Goal: Task Accomplishment & Management: Use online tool/utility

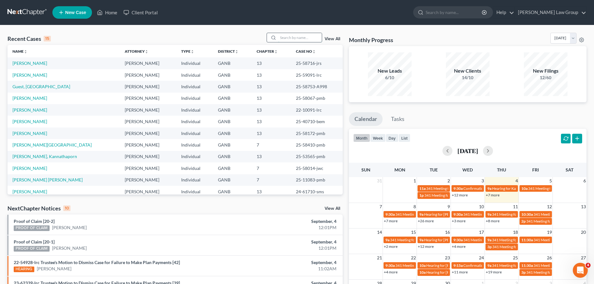
click at [282, 42] on input "search" at bounding box center [300, 37] width 44 height 9
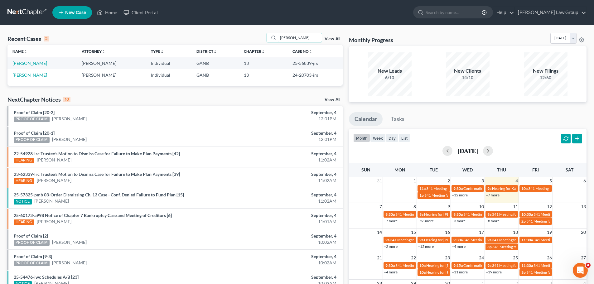
drag, startPoint x: 303, startPoint y: 41, endPoint x: 230, endPoint y: 33, distance: 73.4
click at [230, 33] on div "Recent Cases 2 hubbard View All" at bounding box center [174, 39] width 335 height 12
click at [295, 35] on input "hubbard" at bounding box center [300, 37] width 44 height 9
click at [307, 41] on input "hubbard" at bounding box center [300, 37] width 44 height 9
click at [293, 35] on input "hubbard" at bounding box center [300, 37] width 44 height 9
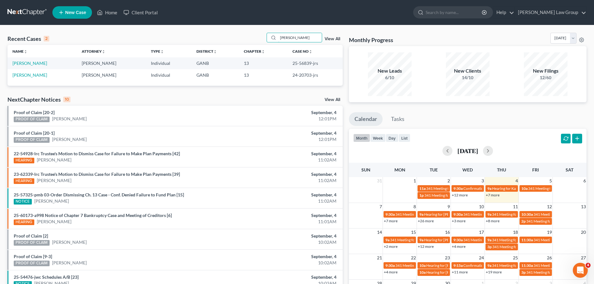
drag, startPoint x: 298, startPoint y: 40, endPoint x: 255, endPoint y: 36, distance: 42.5
click at [255, 36] on div "Recent Cases 2 hubbard View All" at bounding box center [174, 39] width 335 height 12
type input "guest"
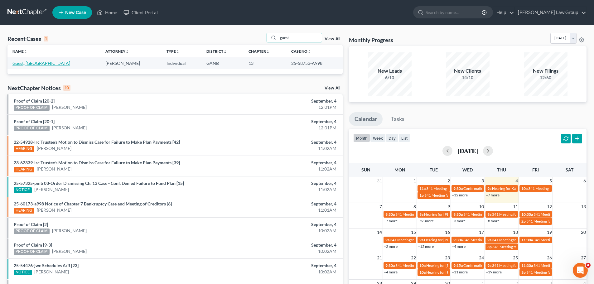
click at [31, 65] on link "Guest, Kamaria" at bounding box center [41, 62] width 58 height 5
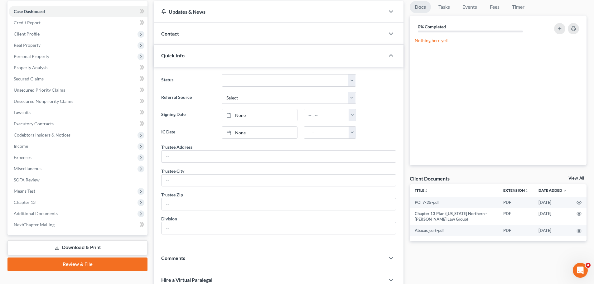
scroll to position [133, 0]
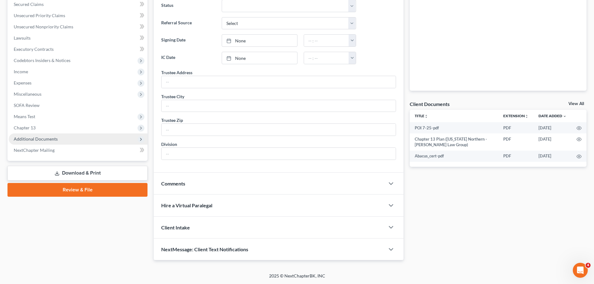
click at [84, 141] on span "Additional Documents" at bounding box center [78, 138] width 139 height 11
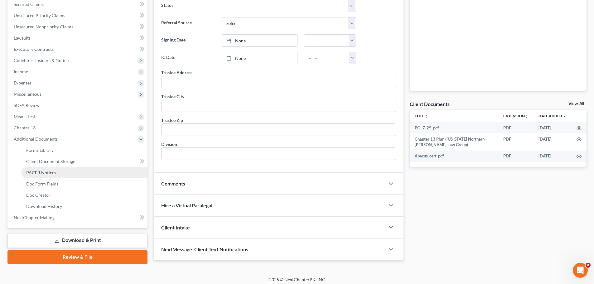
click at [65, 176] on link "PACER Notices" at bounding box center [84, 172] width 126 height 11
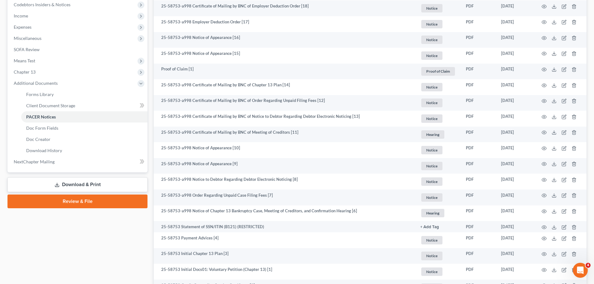
scroll to position [218, 0]
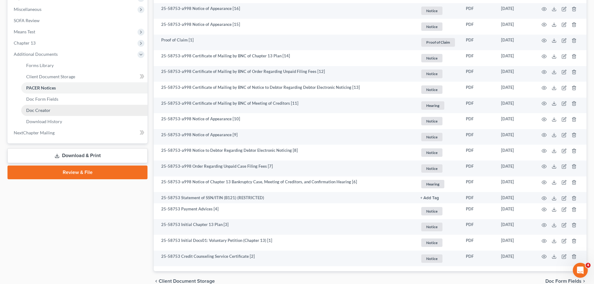
click at [65, 110] on link "Doc Creator" at bounding box center [84, 110] width 126 height 11
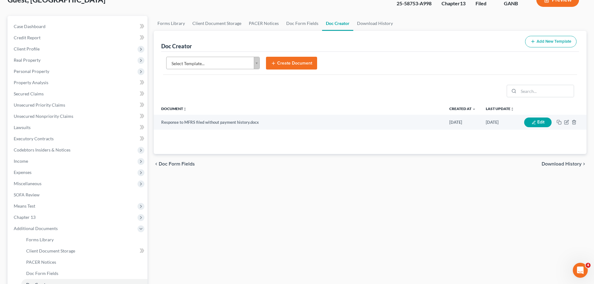
scroll to position [44, 0]
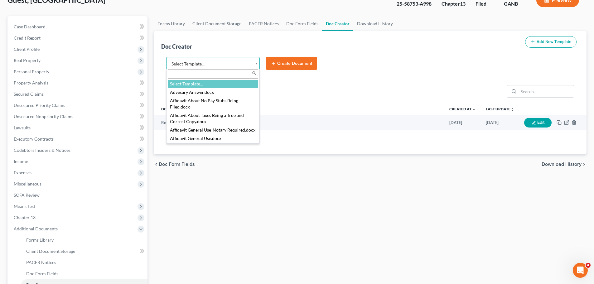
click at [204, 65] on body "Home New Case Client Portal Saedi Law Group lsaedi@saedilawgroup.com My Account…" at bounding box center [297, 166] width 594 height 421
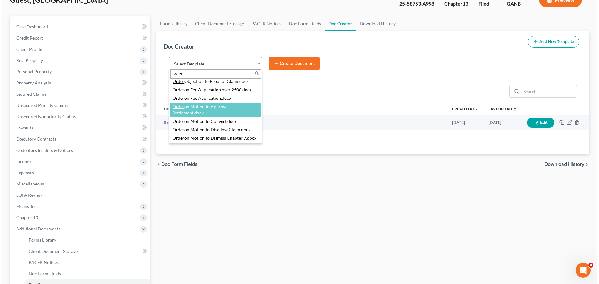
scroll to position [187, 0]
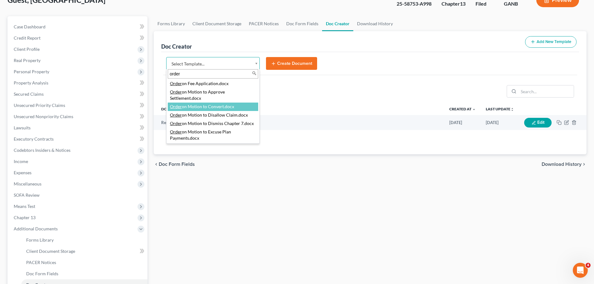
type input "order"
select select "111898"
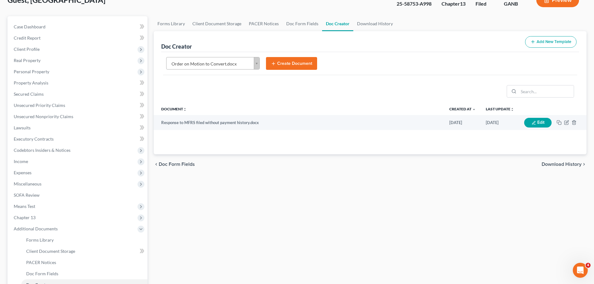
click at [306, 62] on button "Create Document" at bounding box center [291, 63] width 51 height 13
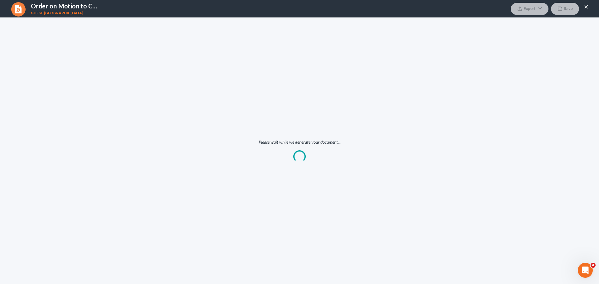
scroll to position [0, 0]
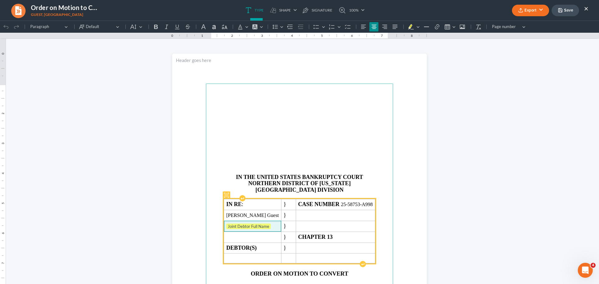
click at [264, 226] on span "Joint Debtor Full Name" at bounding box center [252, 227] width 52 height 6
drag, startPoint x: 263, startPoint y: 227, endPoint x: 234, endPoint y: 227, distance: 29.0
click at [234, 227] on span "Joint Debtor Full Name ⁠⁠⁠⁠⁠⁠⁠" at bounding box center [252, 227] width 52 height 6
click at [329, 149] on p "Rich Text Editor, page-0-main" at bounding box center [300, 148] width 180 height 6
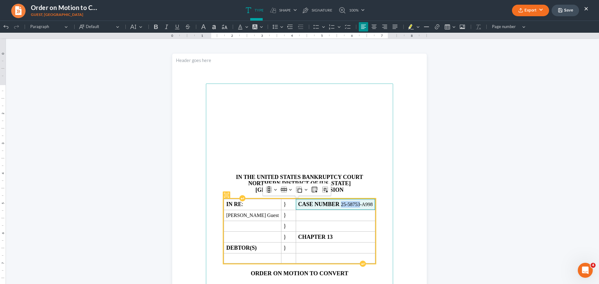
drag, startPoint x: 364, startPoint y: 206, endPoint x: 345, endPoint y: 203, distance: 18.7
click at [345, 203] on span "CASE NUMBER 25-58753-A998" at bounding box center [335, 204] width 75 height 7
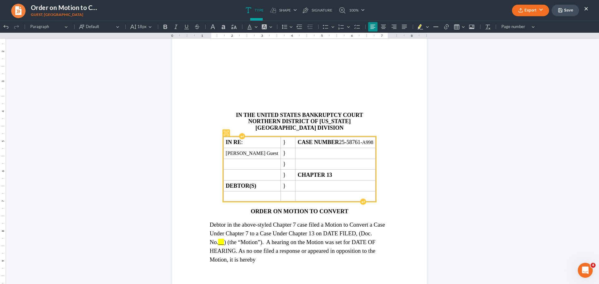
scroll to position [62, 0]
click at [280, 186] on td "DEBTOR(S)" at bounding box center [251, 185] width 57 height 11
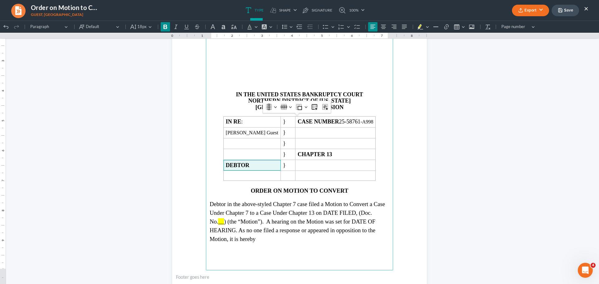
scroll to position [94, 0]
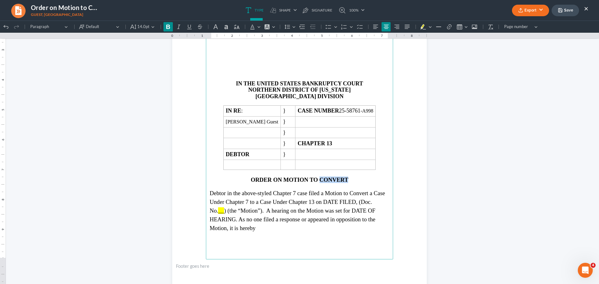
drag, startPoint x: 346, startPoint y: 179, endPoint x: 317, endPoint y: 179, distance: 28.7
click at [317, 179] on p "ORDER ON MOTION TO CONVERT" at bounding box center [300, 179] width 180 height 7
click at [306, 192] on span "Debtor in the above-styled Chapter 7 case filed a Motion to Convert a Case Unde…" at bounding box center [297, 202] width 175 height 24
drag, startPoint x: 237, startPoint y: 192, endPoint x: 222, endPoint y: 193, distance: 15.0
click at [222, 193] on span "Debtor in the above-styled Chapter 7 case filed a Motion to Convert a Case Unde…" at bounding box center [297, 202] width 175 height 24
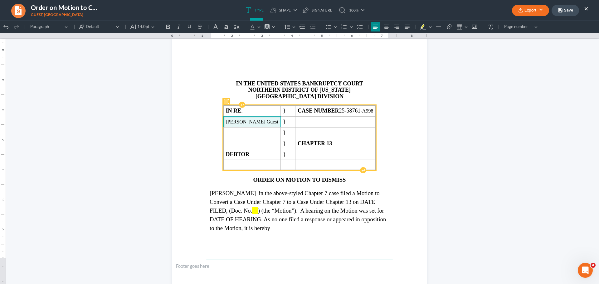
click at [255, 120] on span "Kamaria Zaneta Guest" at bounding box center [252, 122] width 52 height 6
click at [251, 121] on span "Kamaria Zaneta Guest" at bounding box center [252, 122] width 52 height 6
click at [253, 121] on span "Kamaria Zaneta Guest" at bounding box center [252, 122] width 52 height 6
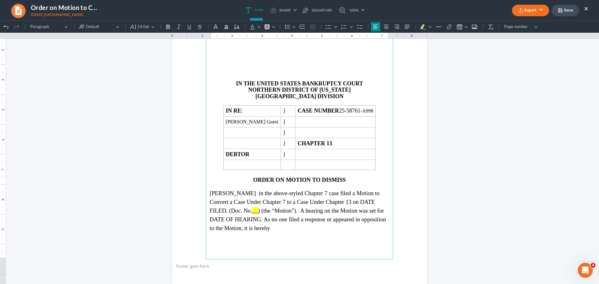
click at [240, 194] on span "Kamaria in the above-styled Chapter 7 case filed a Motion to Convert a Case Und…" at bounding box center [295, 202] width 170 height 24
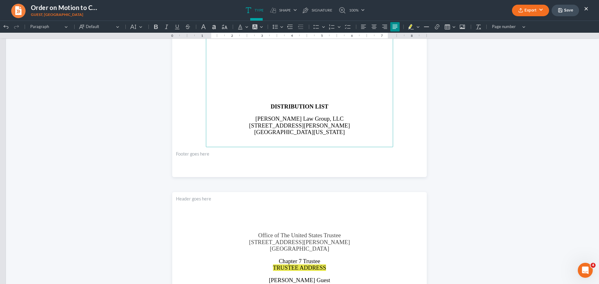
scroll to position [655, 0]
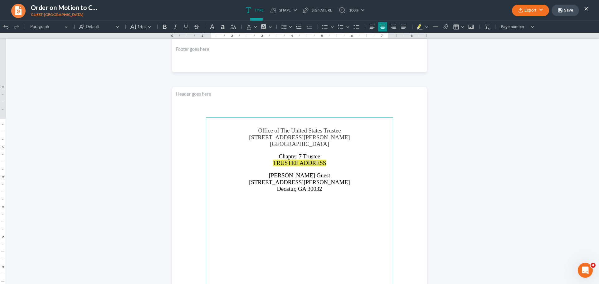
drag, startPoint x: 326, startPoint y: 174, endPoint x: 270, endPoint y: 174, distance: 55.5
click at [270, 174] on p "Kamaria Zaneta Guest" at bounding box center [300, 175] width 180 height 7
copy span "Kamaria Zaneta Guest"
click at [370, 178] on p "Kamaria Zaneta Guest" at bounding box center [300, 175] width 180 height 7
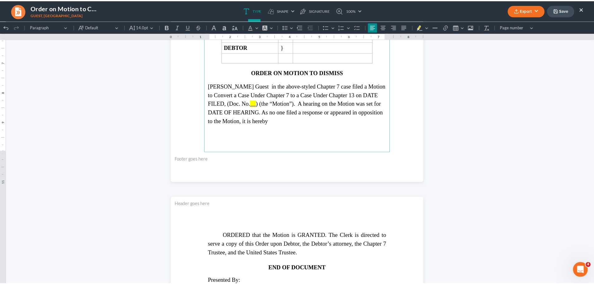
scroll to position [187, 0]
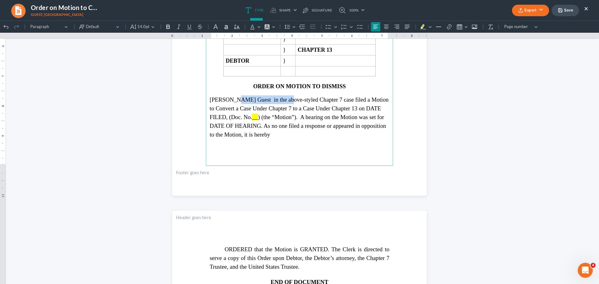
drag, startPoint x: 275, startPoint y: 99, endPoint x: 221, endPoint y: 96, distance: 53.7
click at [221, 96] on span "Kamaria Zanetta Guest in the above-styled Chapter 7 case filed a Motion to Conv…" at bounding box center [299, 108] width 179 height 24
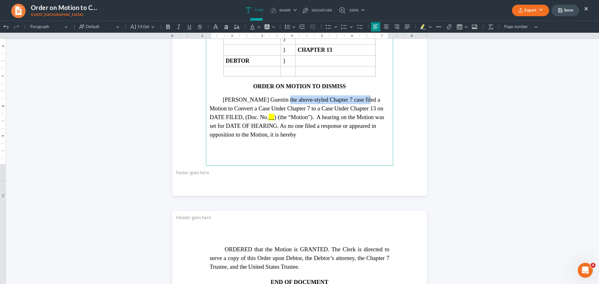
drag, startPoint x: 358, startPoint y: 99, endPoint x: 277, endPoint y: 96, distance: 81.1
click at [277, 96] on span "in the above-styled Chapter 7 case filed a Motion to Convert a Case Under Chapt…" at bounding box center [296, 108] width 173 height 24
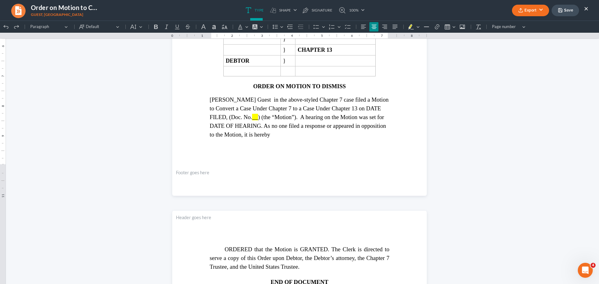
click at [277, 96] on span "Kamaria Zanetta Guest in the above-styled Chapter 7 case filed a Motion to Conv…" at bounding box center [299, 108] width 179 height 24
drag, startPoint x: 358, startPoint y: 100, endPoint x: 278, endPoint y: 100, distance: 80.4
click at [278, 100] on span "Kamaria Zanetta Guest in the above-styled Chapter 7 case filed a Motion to Conv…" at bounding box center [299, 108] width 179 height 24
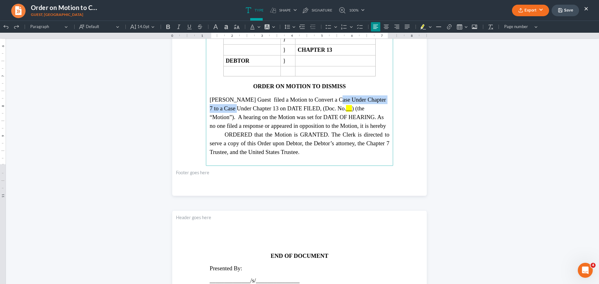
drag, startPoint x: 230, startPoint y: 109, endPoint x: 319, endPoint y: 98, distance: 89.1
click at [319, 98] on span "Kamaria Zanetta Guest filed a Motion to Convert a Case Under Chapter 7 to a Cas…" at bounding box center [298, 103] width 176 height 15
drag, startPoint x: 359, startPoint y: 101, endPoint x: 340, endPoint y: 99, distance: 19.4
click at [340, 99] on span "Kamaria Zanetta Guest filed a Motion to Dismiss to a Case Under Chapter 13 on D…" at bounding box center [291, 103] width 162 height 15
click at [230, 105] on span "Kamaria Zanetta Guest filed a Motion to Dismiss in the above-styled Chapter 7 c…" at bounding box center [294, 103] width 169 height 15
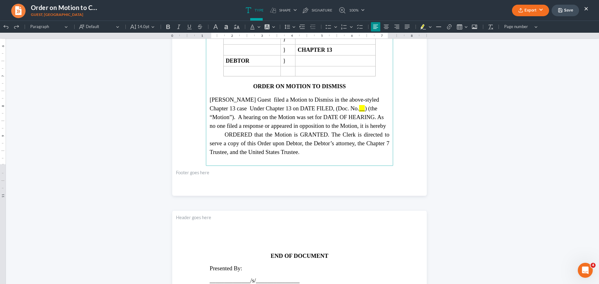
click at [243, 110] on span "Kamaria Zanetta Guest filed a Motion to Dismiss in the above-styled Chapter 13 …" at bounding box center [294, 103] width 169 height 15
drag, startPoint x: 298, startPoint y: 109, endPoint x: 253, endPoint y: 109, distance: 44.9
click at [253, 109] on span "Kamaria Zanetta Guest filed a Motion to Dismiss in the above-styled Chapter 13 …" at bounding box center [294, 103] width 169 height 15
click at [534, 13] on button "Export" at bounding box center [530, 11] width 37 height 12
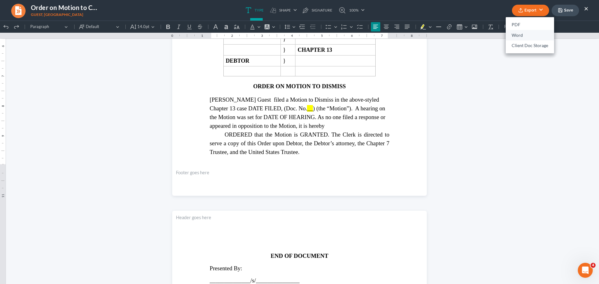
click at [523, 33] on link "Word" at bounding box center [529, 35] width 48 height 11
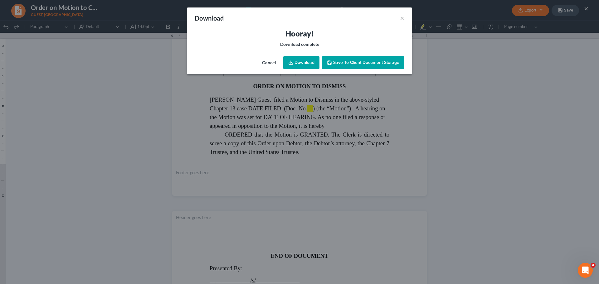
click at [313, 60] on link "Download" at bounding box center [301, 62] width 36 height 13
click at [401, 17] on button "×" at bounding box center [402, 17] width 4 height 7
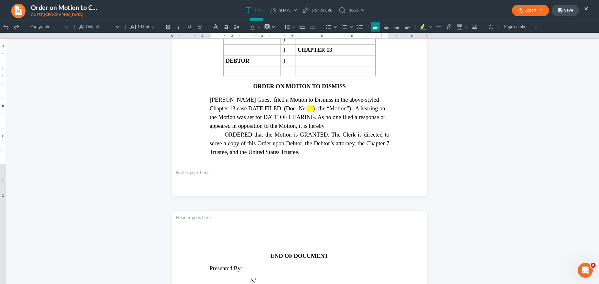
click at [587, 7] on button "×" at bounding box center [586, 8] width 4 height 7
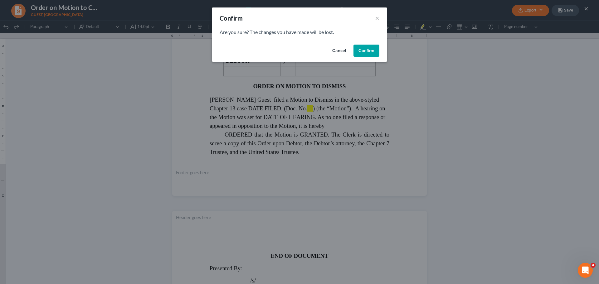
click at [357, 45] on button "Confirm" at bounding box center [366, 51] width 26 height 12
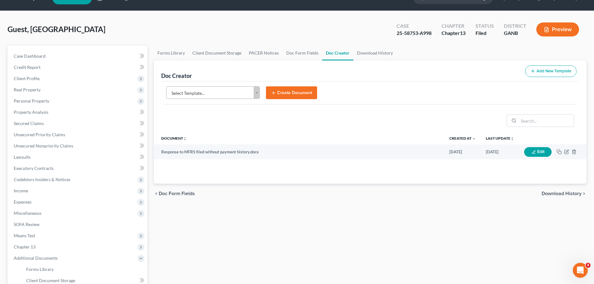
scroll to position [0, 0]
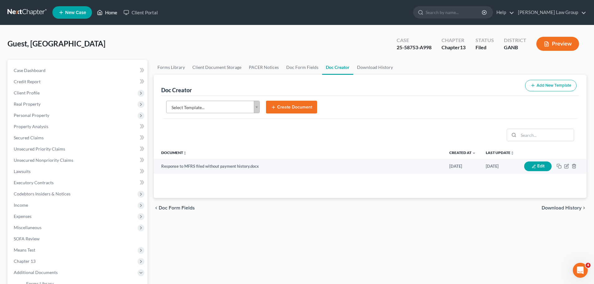
click at [108, 10] on link "Home" at bounding box center [107, 12] width 27 height 11
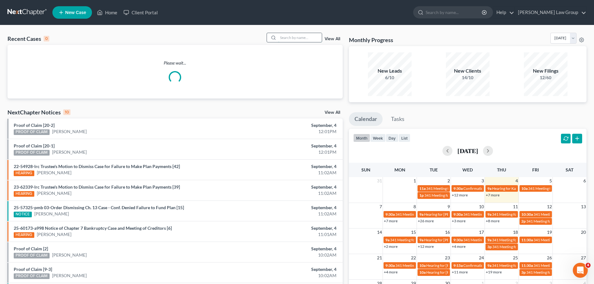
click at [292, 41] on input "search" at bounding box center [300, 37] width 44 height 9
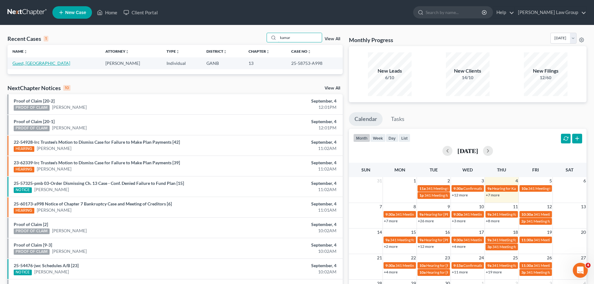
type input "kamar"
click at [36, 62] on link "Guest, Kamaria" at bounding box center [41, 62] width 58 height 5
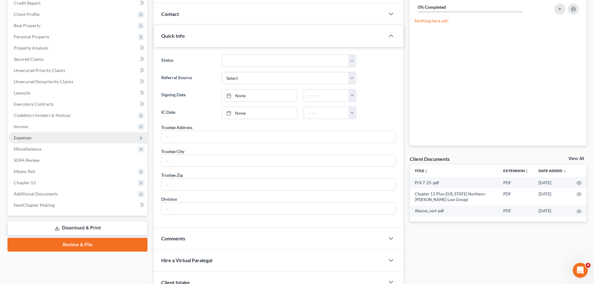
scroll to position [125, 0]
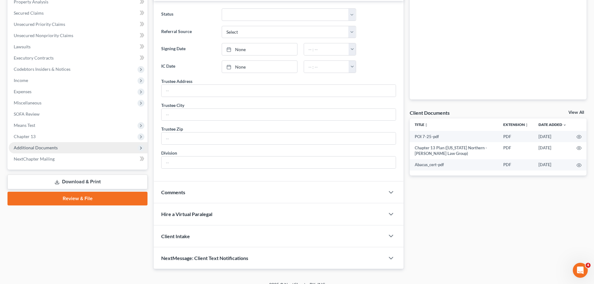
click at [57, 148] on span "Additional Documents" at bounding box center [78, 147] width 139 height 11
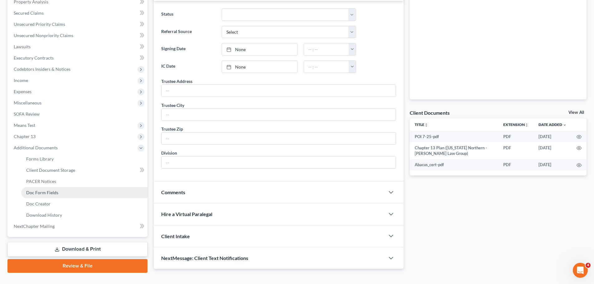
click at [71, 187] on link "Doc Form Fields" at bounding box center [84, 192] width 126 height 11
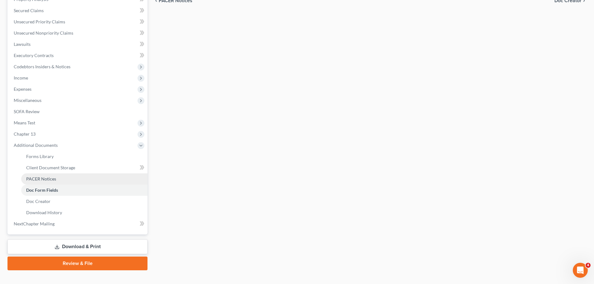
click at [62, 180] on link "PACER Notices" at bounding box center [84, 178] width 126 height 11
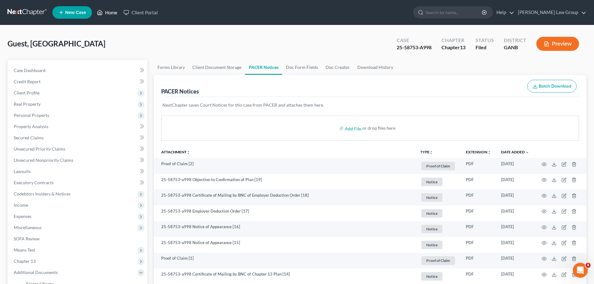
click at [109, 8] on link "Home" at bounding box center [107, 12] width 27 height 11
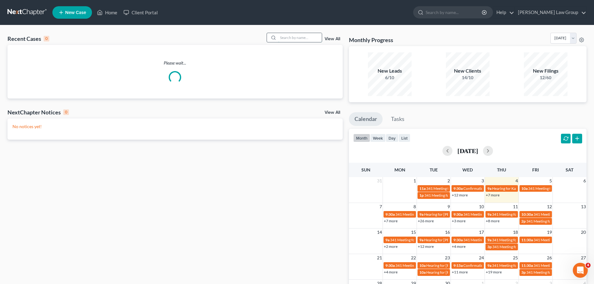
click at [290, 40] on input "search" at bounding box center [300, 37] width 44 height 9
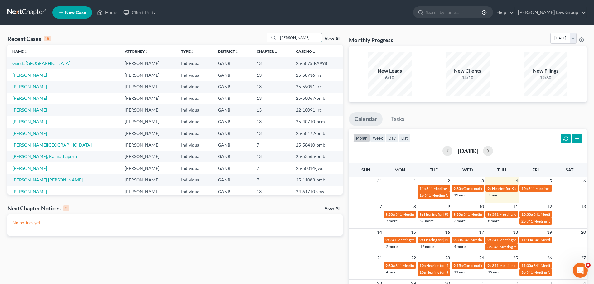
type input "herrin"
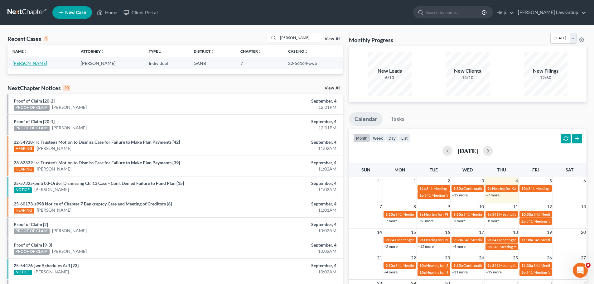
click at [26, 65] on link "Herring, LaToya" at bounding box center [29, 62] width 35 height 5
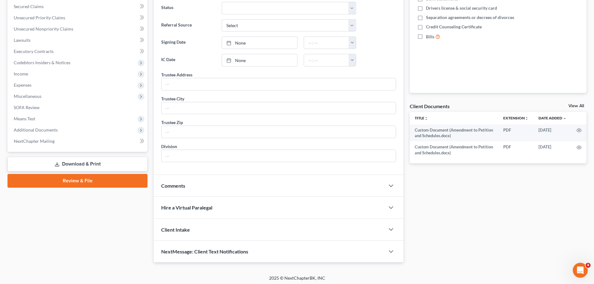
scroll to position [133, 0]
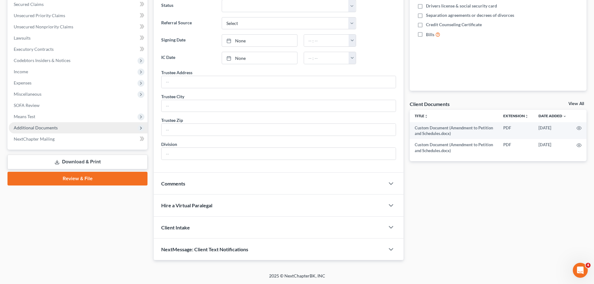
click at [59, 126] on span "Additional Documents" at bounding box center [78, 127] width 139 height 11
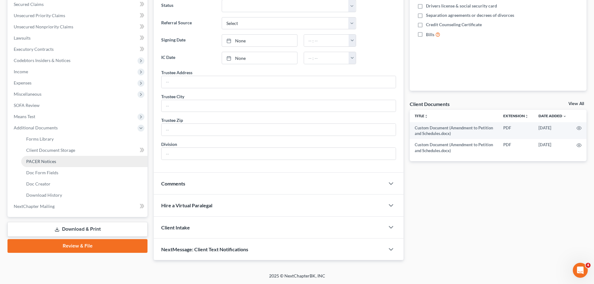
click at [40, 162] on span "PACER Notices" at bounding box center [41, 161] width 30 height 5
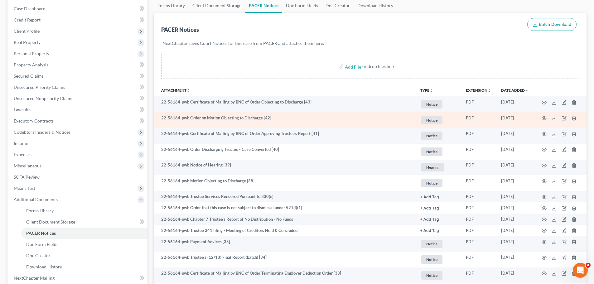
scroll to position [62, 0]
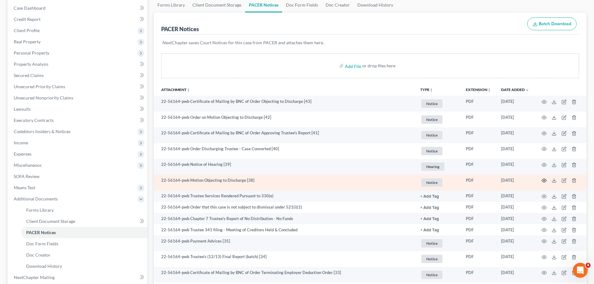
click at [543, 179] on icon "button" at bounding box center [544, 180] width 5 height 3
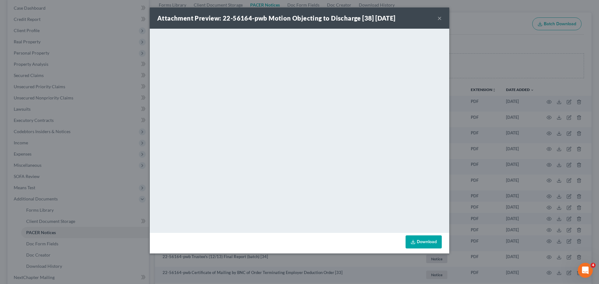
click at [439, 21] on button "×" at bounding box center [439, 17] width 4 height 7
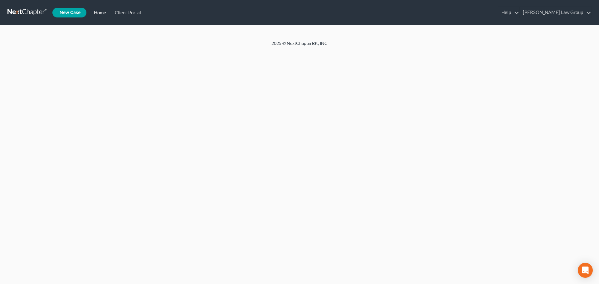
click at [99, 11] on link "Home" at bounding box center [98, 12] width 21 height 11
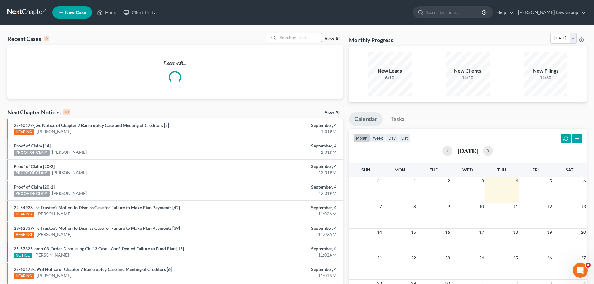
click at [280, 40] on input "search" at bounding box center [300, 37] width 44 height 9
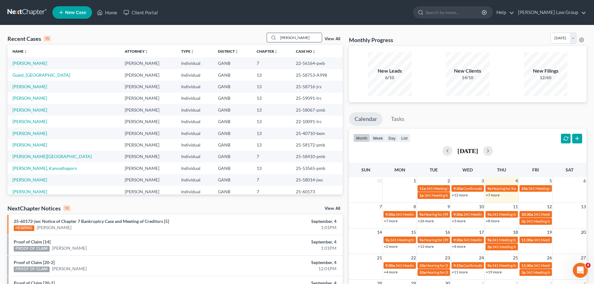
type input "herring"
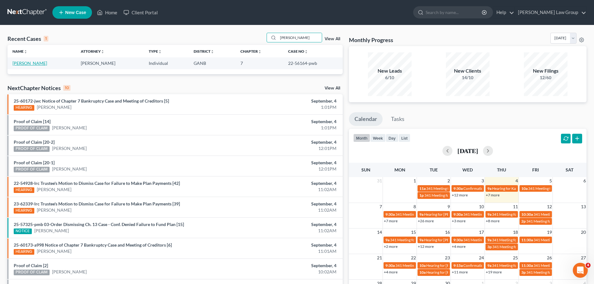
click at [23, 61] on link "Herring, LaToya" at bounding box center [29, 62] width 35 height 5
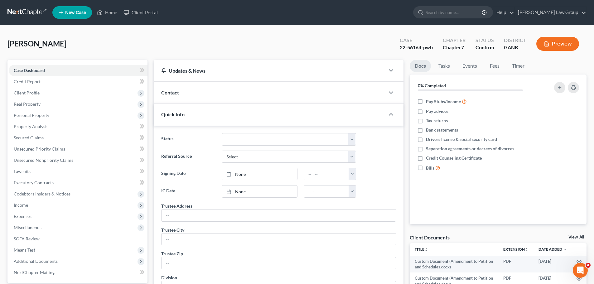
scroll to position [86, 0]
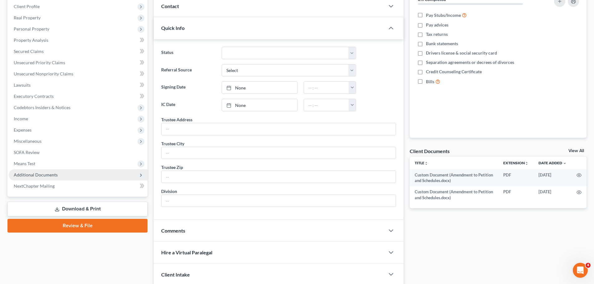
click at [79, 173] on span "Additional Documents" at bounding box center [78, 174] width 139 height 11
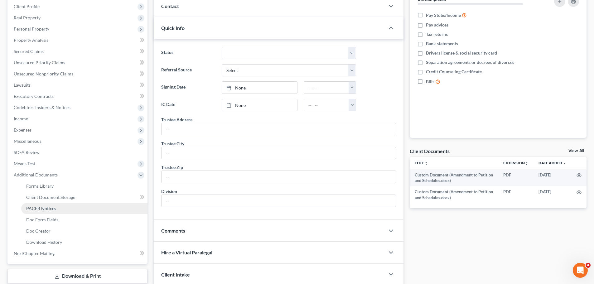
click at [75, 205] on link "PACER Notices" at bounding box center [84, 208] width 126 height 11
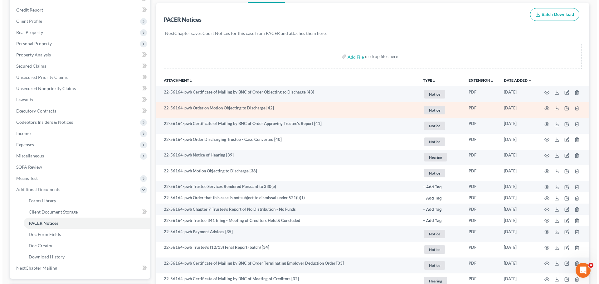
scroll to position [94, 0]
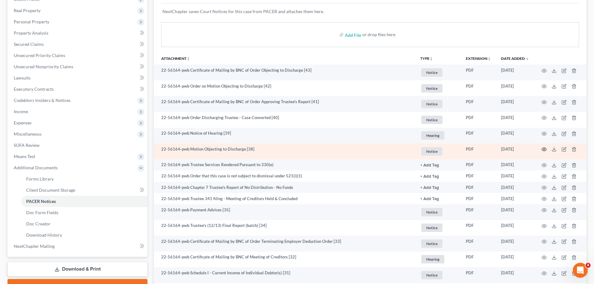
click at [542, 148] on icon "button" at bounding box center [544, 149] width 5 height 5
